Goal: Transaction & Acquisition: Purchase product/service

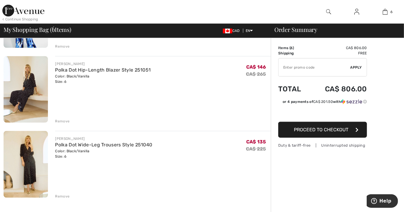
scroll to position [333, 0]
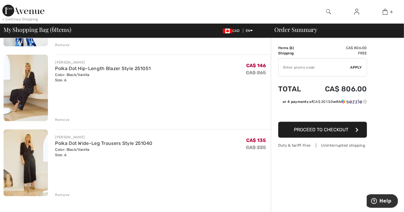
click at [28, 93] on img at bounding box center [26, 88] width 44 height 67
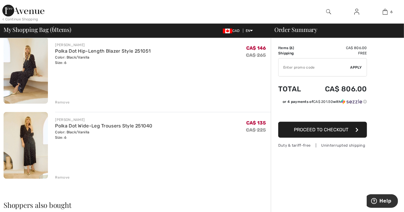
scroll to position [352, 0]
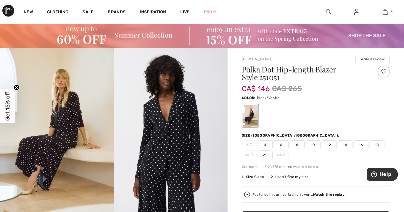
scroll to position [10, 0]
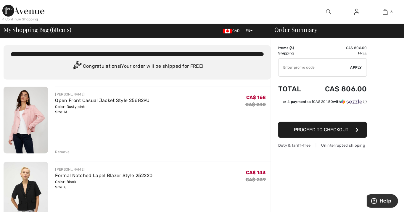
click at [64, 150] on div "Remove" at bounding box center [62, 152] width 15 height 5
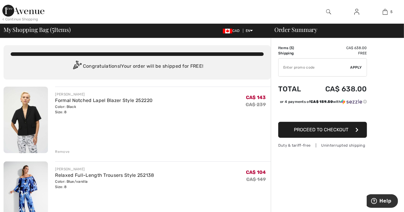
click at [64, 153] on div "Remove" at bounding box center [62, 151] width 15 height 5
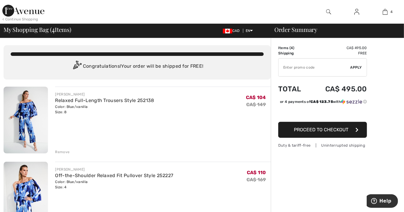
click at [64, 152] on div "Remove" at bounding box center [62, 152] width 15 height 5
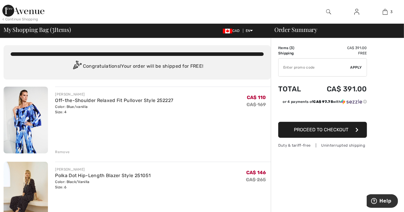
click at [63, 154] on div "Remove" at bounding box center [62, 152] width 15 height 5
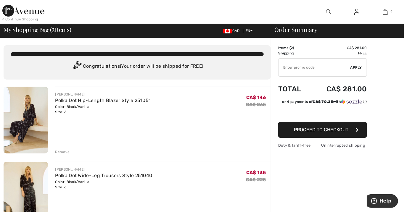
click at [34, 178] on img at bounding box center [26, 195] width 44 height 67
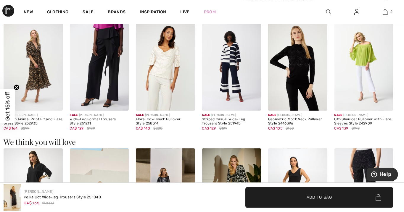
scroll to position [637, 0]
